Goal: Use online tool/utility: Use online tool/utility

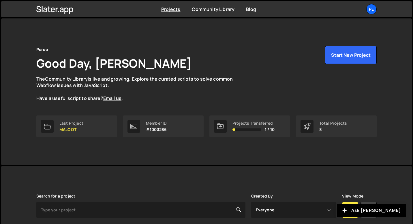
scroll to position [85, 0]
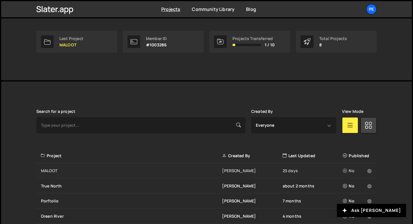
click at [79, 171] on div "MALOOT" at bounding box center [131, 171] width 181 height 6
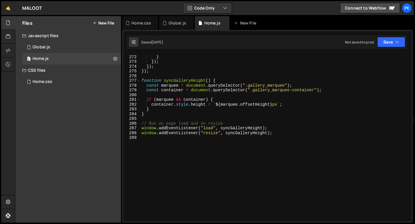
scroll to position [1289, 0]
click at [164, 150] on div "el . classList . remove ( ` close ${ i } ` ) ; } }) ; }) ; }) ; function syncGa…" at bounding box center [274, 138] width 269 height 177
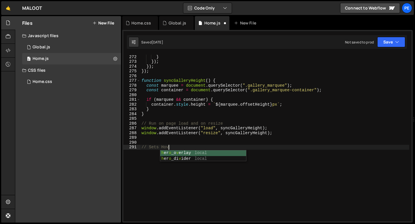
scroll to position [0, 2]
type textarea "// Sets Hover Tiles"
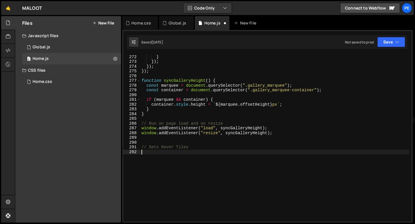
paste textarea "});"
type textarea "});"
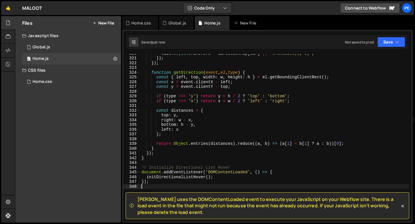
scroll to position [1521, 0]
click at [275, 172] on div "tile . style . transform = directionMap [ dir ] || 'translate(0, 0)' ; }) ; }) …" at bounding box center [274, 139] width 269 height 177
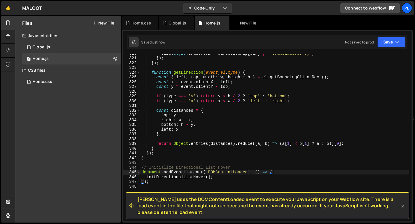
click at [404, 206] on icon at bounding box center [403, 207] width 6 height 6
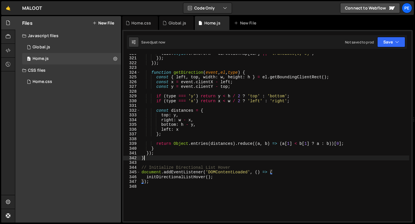
type textarea "}"
click at [169, 157] on div "tile . style . transform = directionMap [ dir ] || 'translate(0, 0)' ; }) ; }) …" at bounding box center [274, 139] width 269 height 177
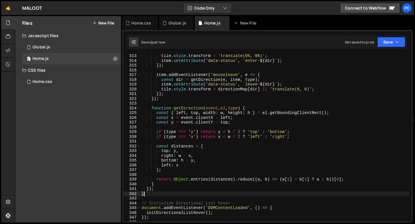
scroll to position [1469, 0]
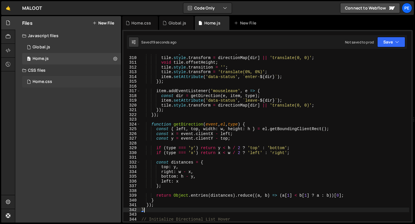
click at [48, 83] on div "Home.css" at bounding box center [43, 81] width 20 height 5
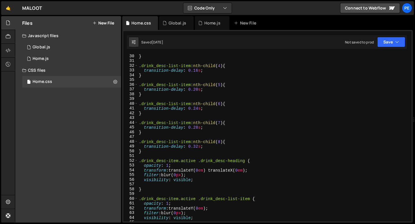
scroll to position [294, 0]
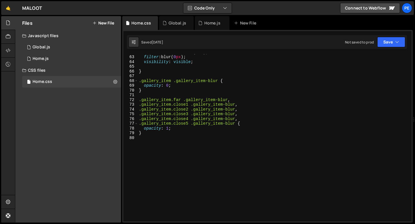
click at [183, 143] on div "transform : translateY( 0 em ) ; filter : blur( 0 px ) ; visibility : visible ;…" at bounding box center [274, 138] width 272 height 177
paste textarea "}"
type textarea "}"
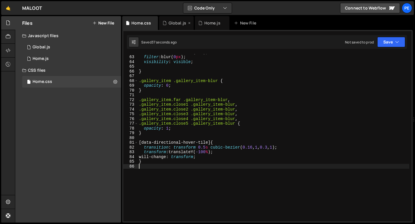
click at [189, 23] on icon at bounding box center [189, 23] width 4 height 6
click at [172, 24] on div "Home.js" at bounding box center [177, 23] width 16 height 6
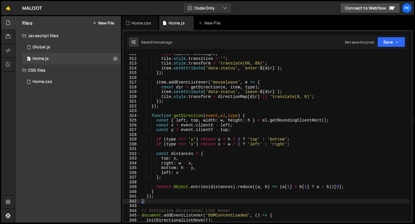
scroll to position [1485, 0]
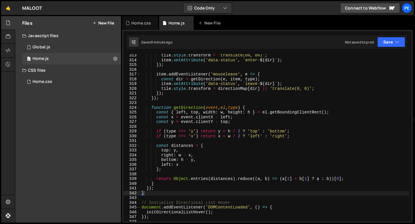
click at [172, 194] on div "tile . style . transform = 'translate(0%, 0%)' ; item . setAttribute ( 'data-st…" at bounding box center [274, 141] width 269 height 177
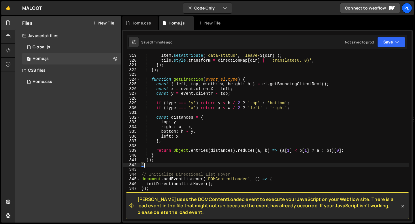
scroll to position [1515, 0]
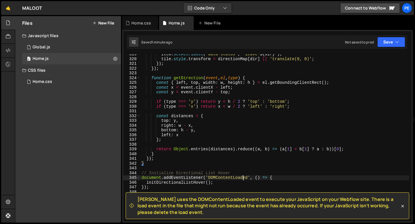
click at [243, 178] on div "item . setAttribute ( 'data-status' , ` leave- ${ dir } ` ) ; tile . style . tr…" at bounding box center [274, 140] width 269 height 177
click at [242, 178] on div "item . setAttribute ( 'data-status' , ` leave- ${ dir } ` ) ; tile . style . tr…" at bounding box center [274, 140] width 269 height 177
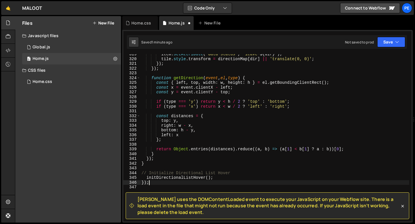
click at [154, 184] on div "item . setAttribute ( 'data-status' , ` leave- ${ dir } ` ) ; tile . style . tr…" at bounding box center [274, 140] width 269 height 177
type textarea "}"
type textarea "initDirectionalListHover();"
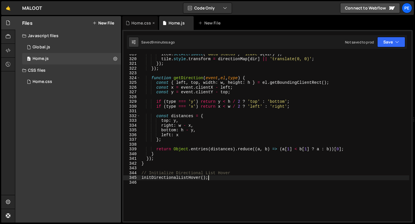
click at [140, 23] on div "Home.css" at bounding box center [141, 23] width 20 height 6
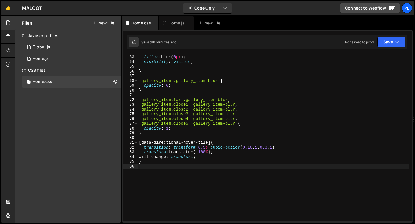
click at [205, 147] on div "transform : translateY( 0 em ) ; filter : blur( 0 px ) ; visibility : visible ;…" at bounding box center [274, 138] width 272 height 177
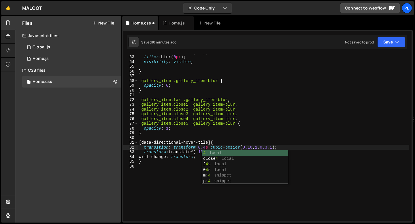
scroll to position [0, 5]
click at [272, 135] on div "transform : translateY( 0 em ) ; filter : blur( 0 px ) ; visibility : visible ;…" at bounding box center [274, 138] width 272 height 177
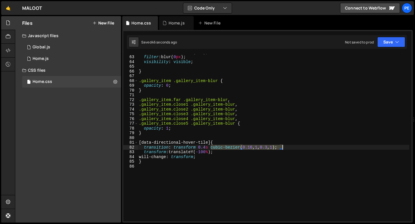
drag, startPoint x: 212, startPoint y: 148, endPoint x: 282, endPoint y: 146, distance: 70.7
click at [282, 146] on div "transform : translateY( 0 em ) ; filter : blur( 0 px ) ; visibility : visible ;…" at bounding box center [274, 138] width 272 height 177
paste textarea ".23, 1, .32"
click at [205, 146] on div "transform : translateY( 0 em ) ; filter : blur( 0 px ) ; visibility : visible ;…" at bounding box center [274, 138] width 272 height 177
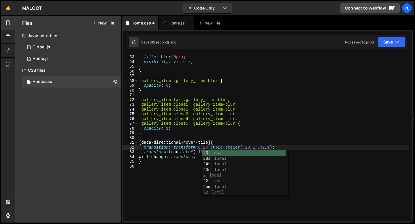
scroll to position [0, 5]
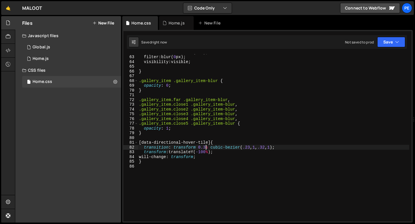
type textarea "transition: transform 0.3s cubic-bezier(.23, 1, .32, 1);"
